Goal: Find specific page/section: Find specific page/section

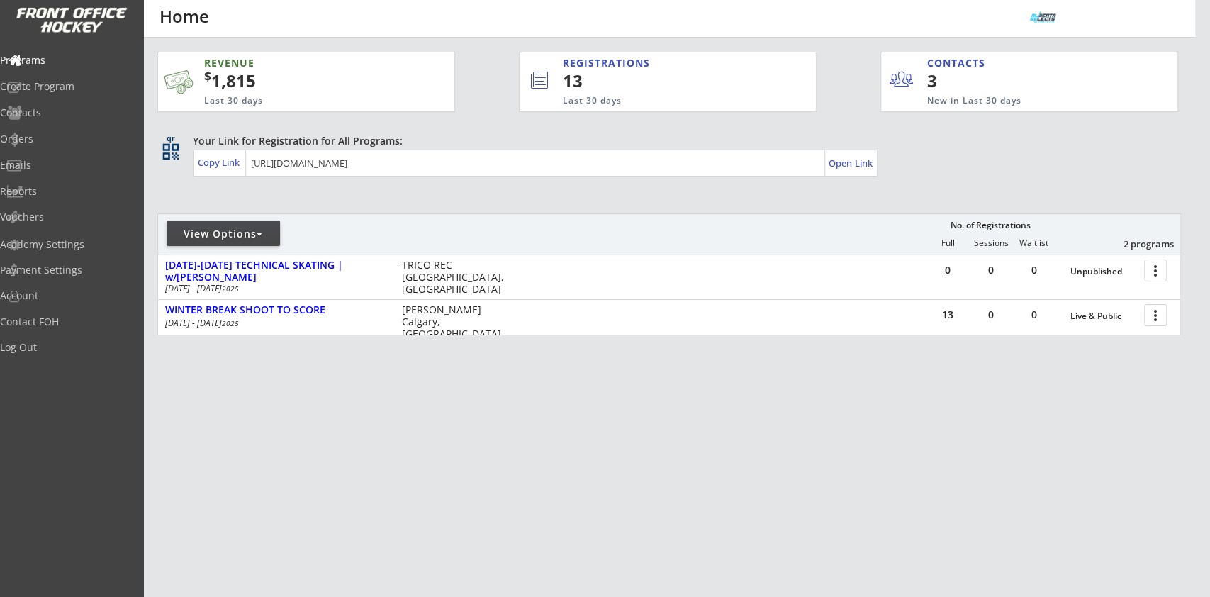
click at [263, 235] on div at bounding box center [260, 234] width 6 height 10
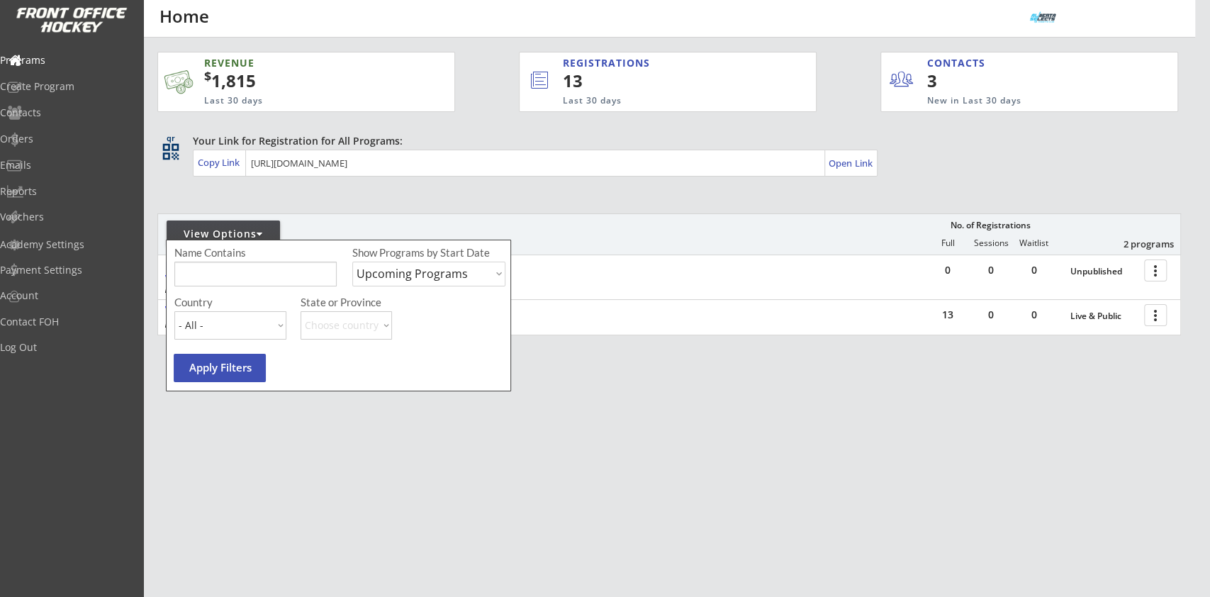
click at [414, 265] on select "Upcoming Programs Past Programs Specific Date Range" at bounding box center [428, 274] width 153 height 25
select select ""Past Programs""
click at [352, 262] on select "Upcoming Programs Past Programs Specific Date Range" at bounding box center [428, 274] width 153 height 25
click at [279, 272] on input "input" at bounding box center [255, 274] width 162 height 25
type input "invitational"
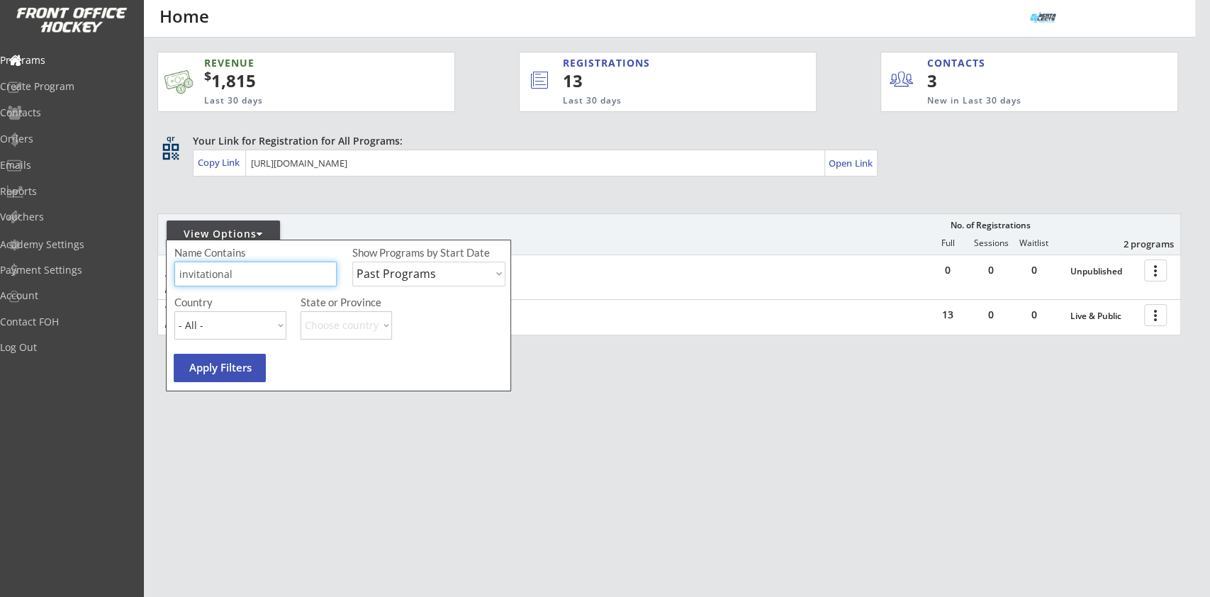
click at [245, 360] on button "Apply Filters" at bounding box center [220, 368] width 92 height 28
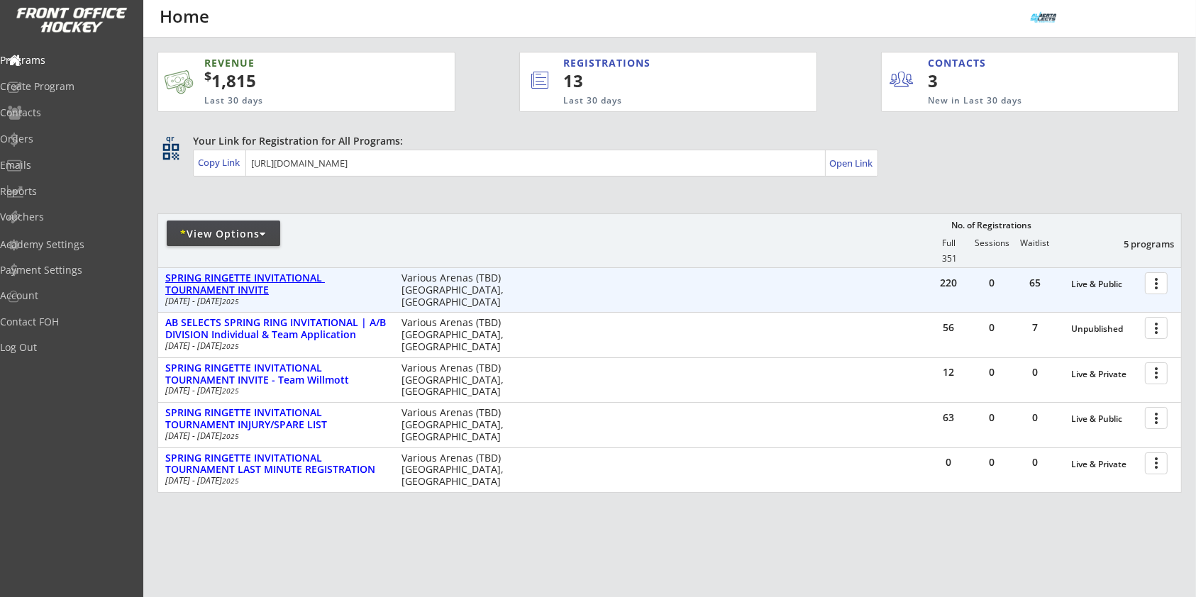
click at [221, 275] on div "SPRING RINGETTE INVITATIONAL TOURNAMENT INVITE" at bounding box center [275, 284] width 221 height 24
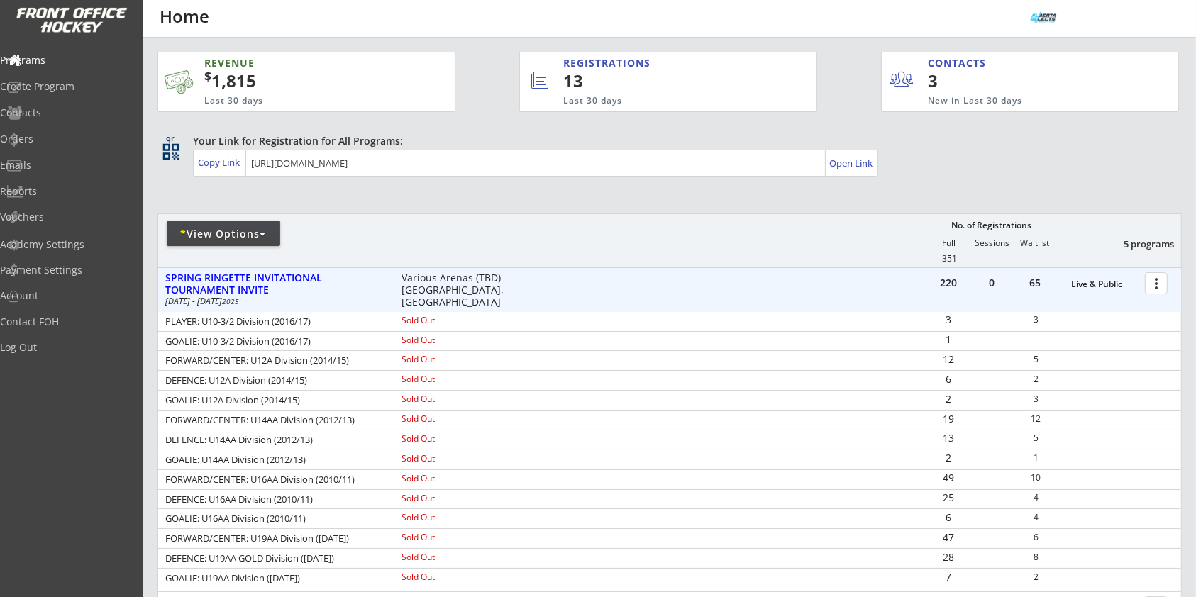
click at [1157, 285] on div at bounding box center [1158, 282] width 25 height 25
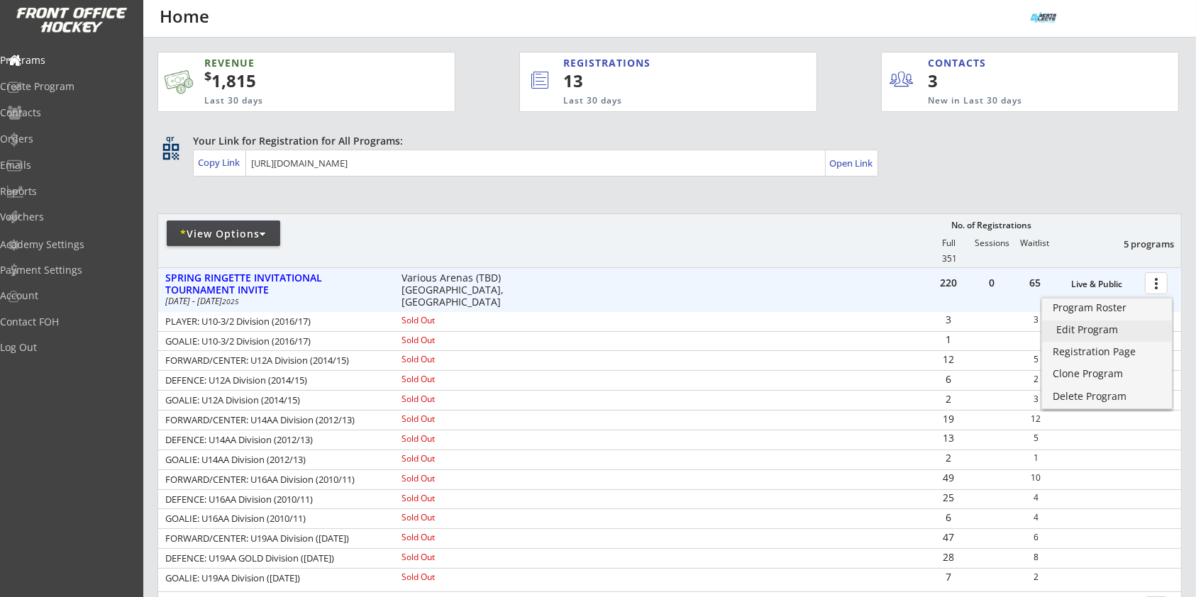
click at [1095, 330] on div "Edit Program" at bounding box center [1106, 330] width 101 height 10
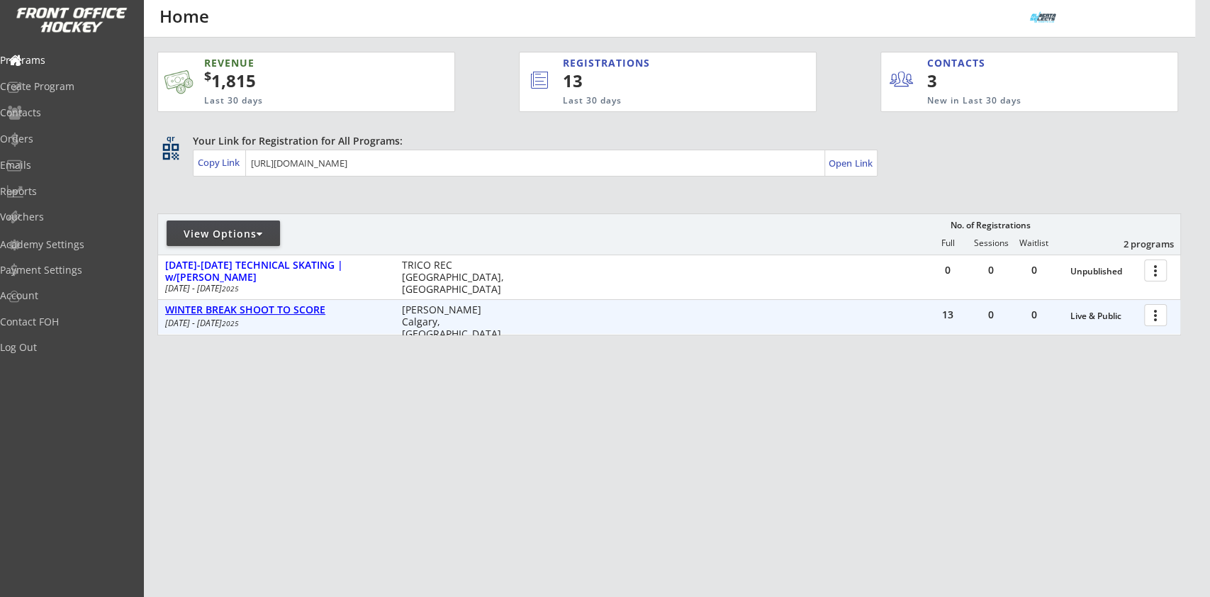
click at [284, 312] on div "WINTER BREAK SHOOT TO SCORE" at bounding box center [275, 310] width 221 height 12
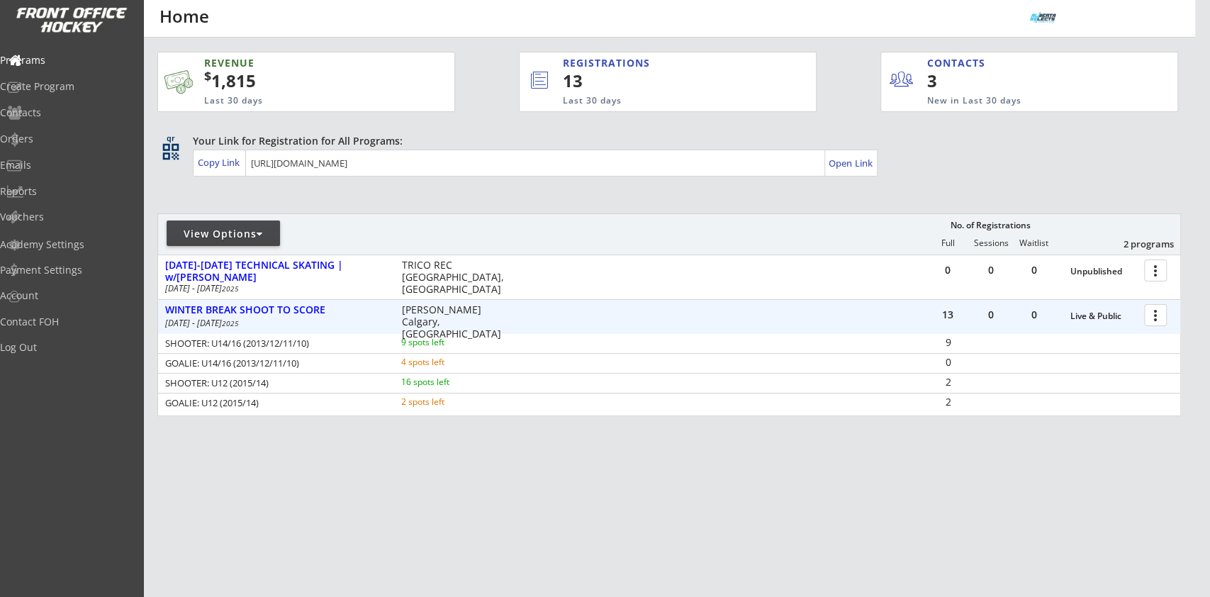
click at [1157, 313] on div at bounding box center [1158, 314] width 25 height 25
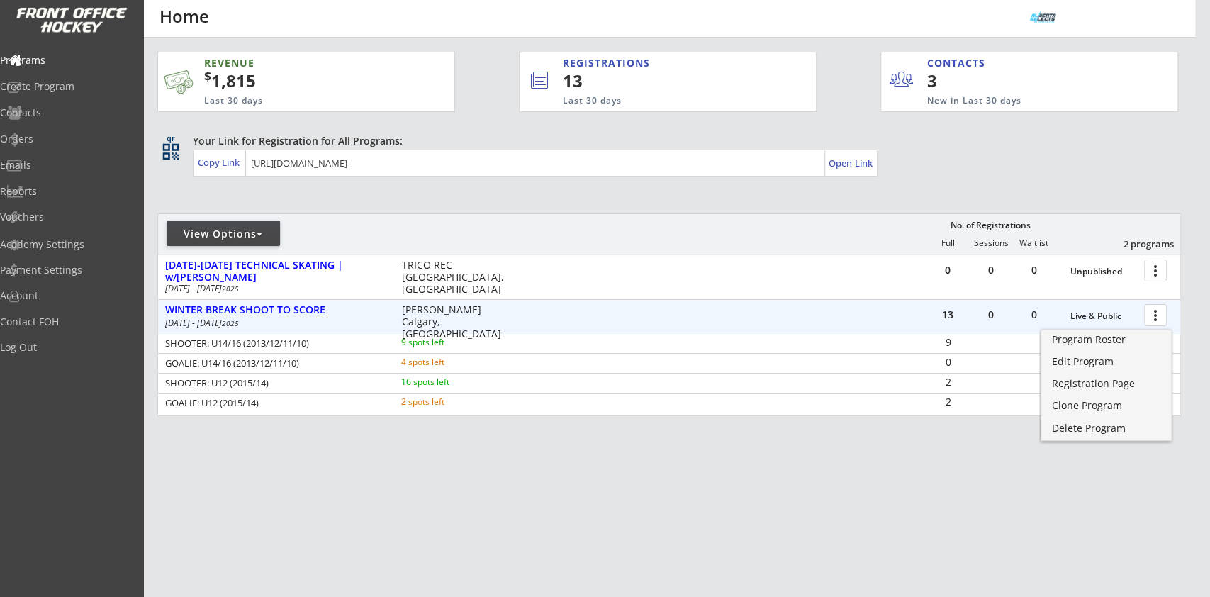
drag, startPoint x: 876, startPoint y: 364, endPoint x: 841, endPoint y: 359, distance: 35.2
click at [875, 364] on div "GOALIE: U14/16 (2013/12/11/10) 4 spots left 0" at bounding box center [669, 363] width 1023 height 20
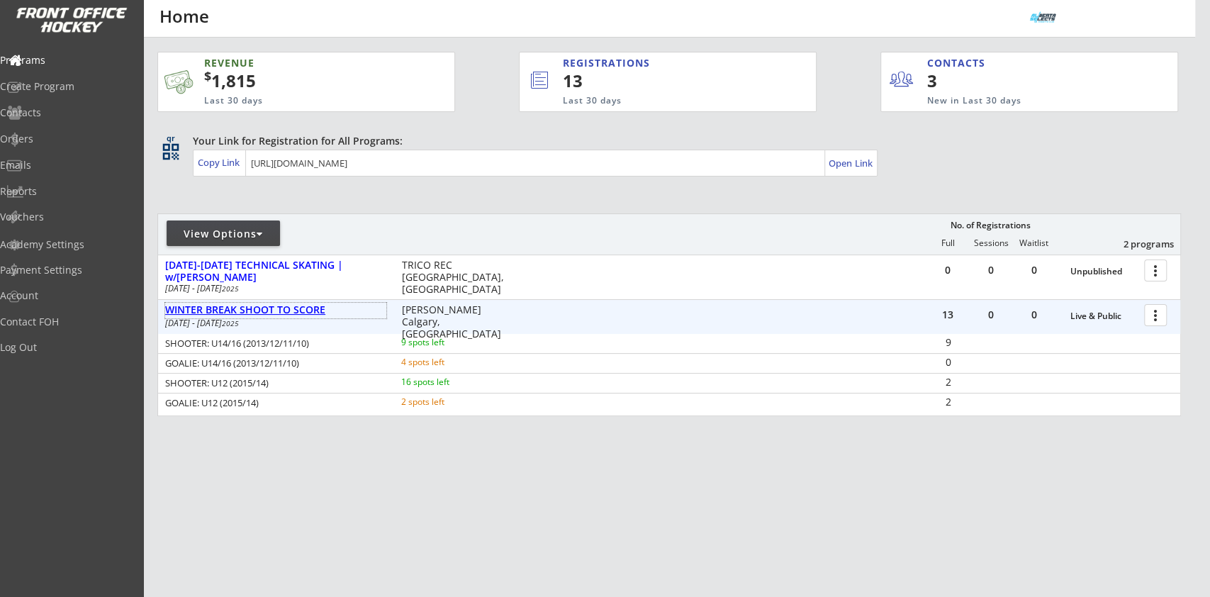
click at [260, 306] on div "WINTER BREAK SHOOT TO SCORE" at bounding box center [275, 310] width 221 height 12
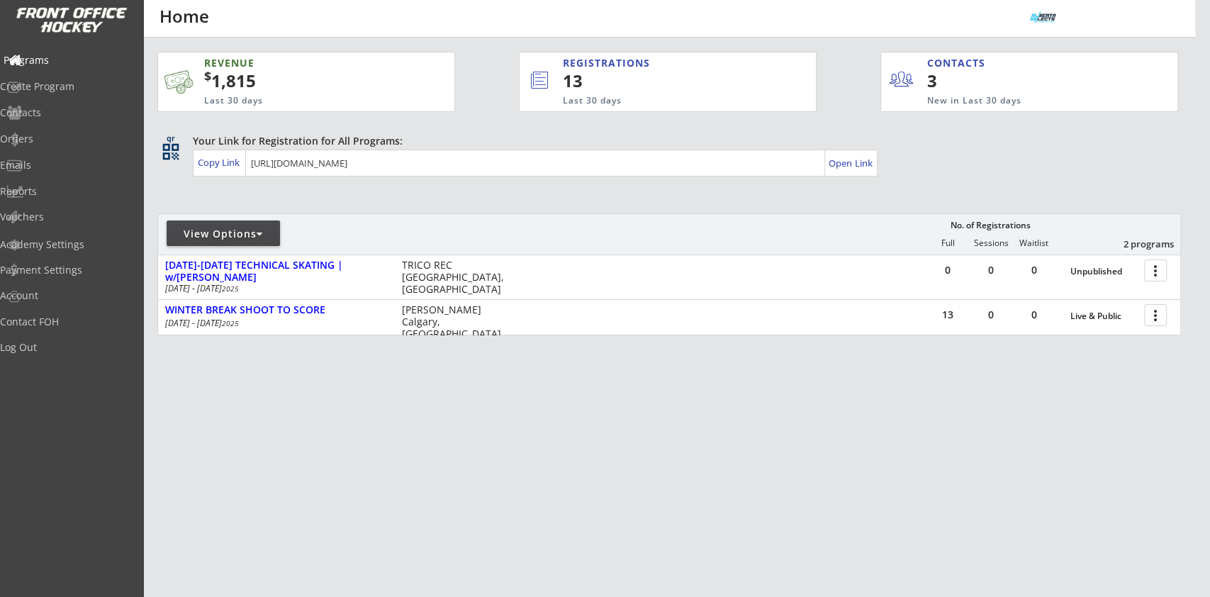
click at [66, 60] on div "Programs" at bounding box center [68, 60] width 128 height 10
click at [57, 343] on div "Log Out" at bounding box center [68, 348] width 128 height 10
